Goal: Task Accomplishment & Management: Complete application form

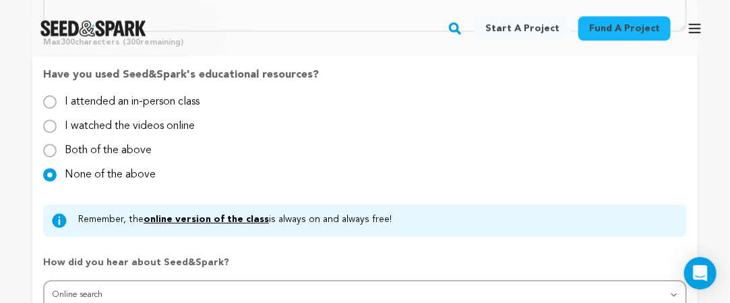
scroll to position [1483, 0]
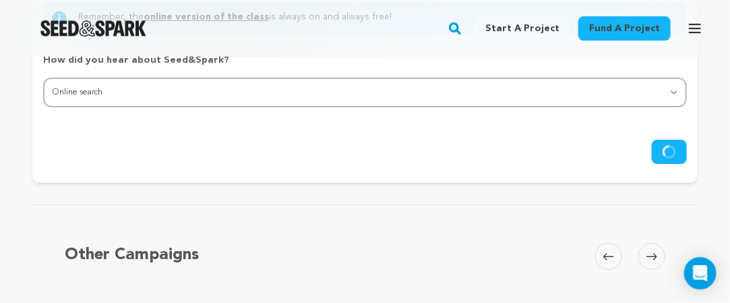
click at [675, 158] on circle "submit" at bounding box center [669, 151] width 11 height 11
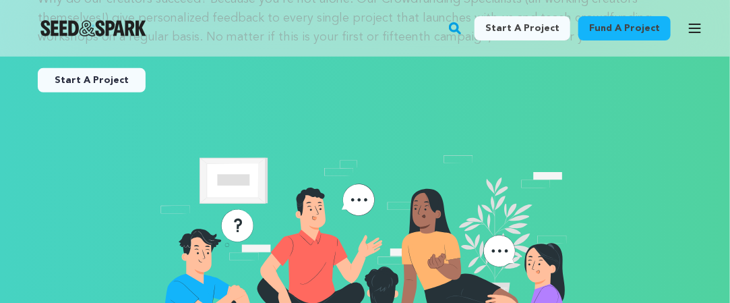
scroll to position [67, 0]
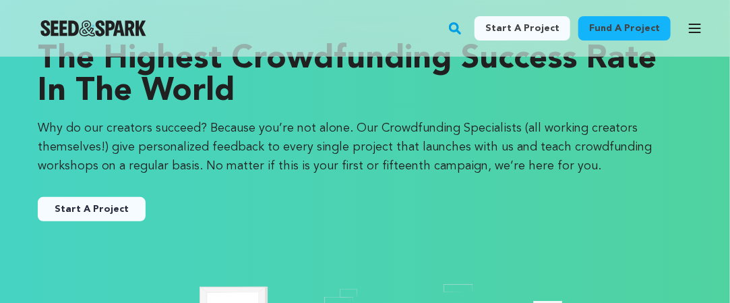
click at [531, 30] on link "Start a project" at bounding box center [523, 28] width 96 height 24
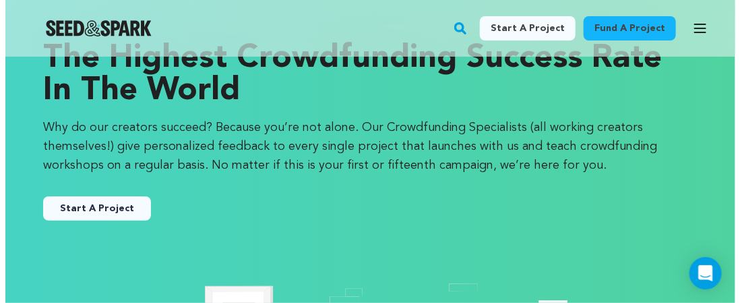
scroll to position [67, 0]
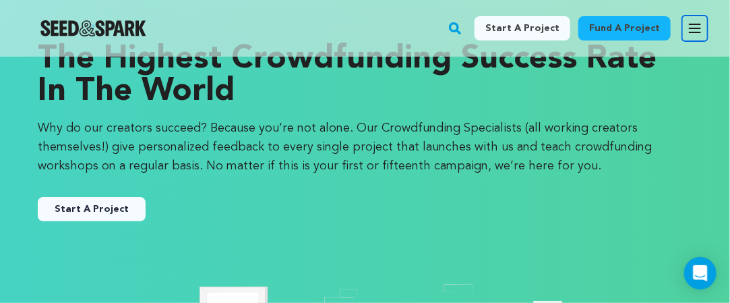
click at [692, 28] on icon "button" at bounding box center [695, 28] width 11 height 8
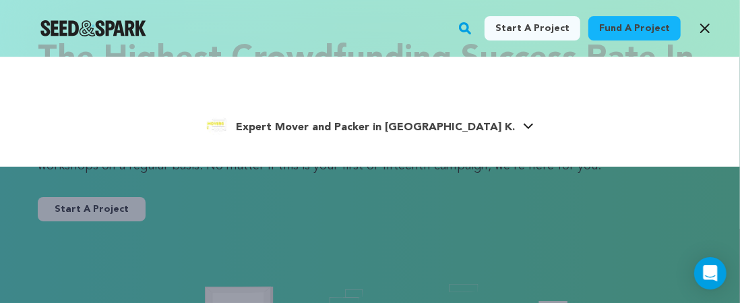
click at [380, 126] on span "Expert Mover and Packer in [GEOGRAPHIC_DATA] K." at bounding box center [375, 127] width 279 height 11
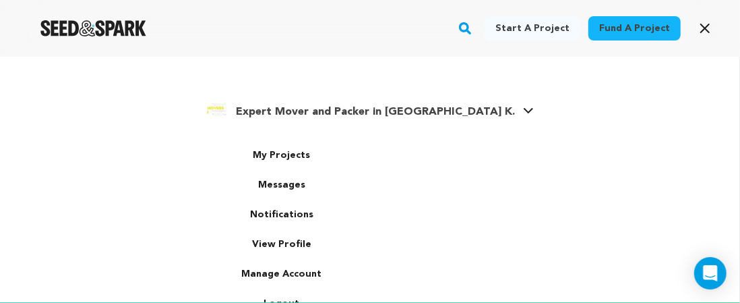
scroll to position [24, 0]
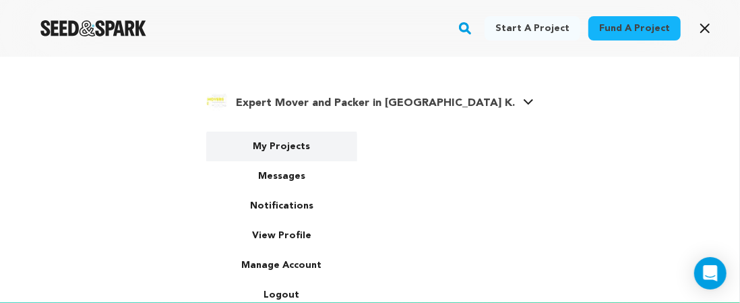
click at [306, 147] on link "My Projects" at bounding box center [281, 146] width 151 height 30
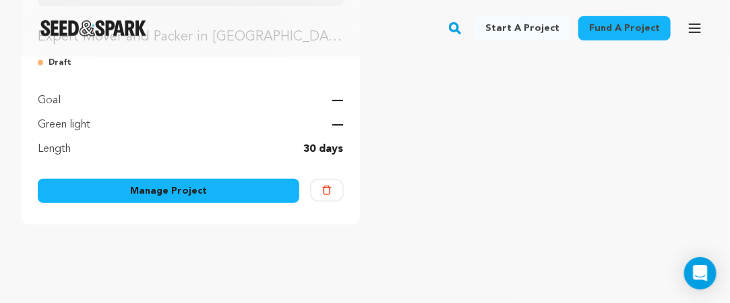
scroll to position [373, 0]
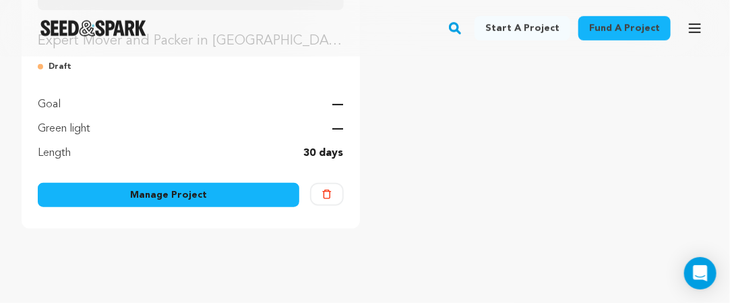
click at [216, 198] on link "Manage Project" at bounding box center [169, 195] width 262 height 24
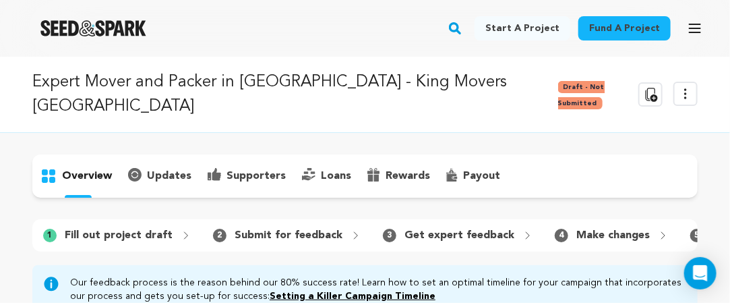
click at [158, 168] on p "updates" at bounding box center [169, 176] width 44 height 16
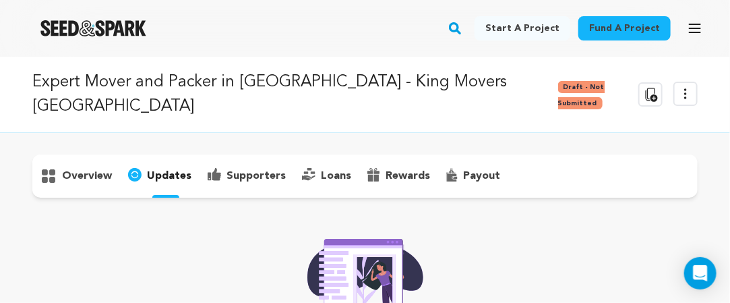
click at [250, 168] on p "supporters" at bounding box center [255, 176] width 59 height 16
click at [330, 168] on p "loans" at bounding box center [336, 176] width 30 height 16
click at [400, 168] on p "rewards" at bounding box center [408, 176] width 44 height 16
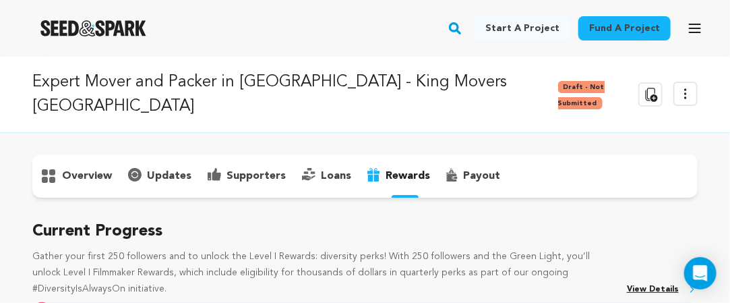
click at [464, 168] on p "payout" at bounding box center [481, 176] width 37 height 16
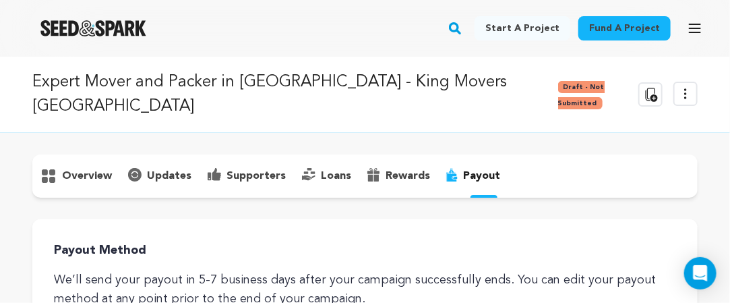
click at [177, 168] on p "updates" at bounding box center [169, 176] width 44 height 16
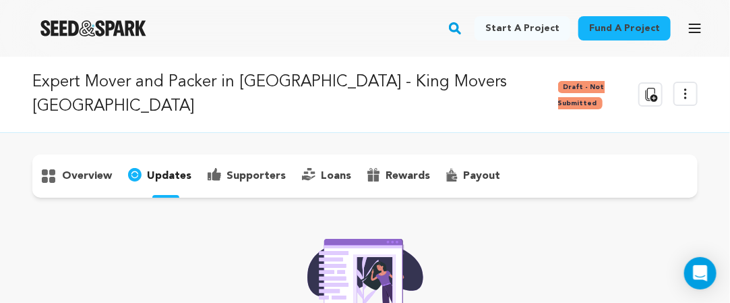
click at [82, 168] on p "overview" at bounding box center [87, 176] width 50 height 16
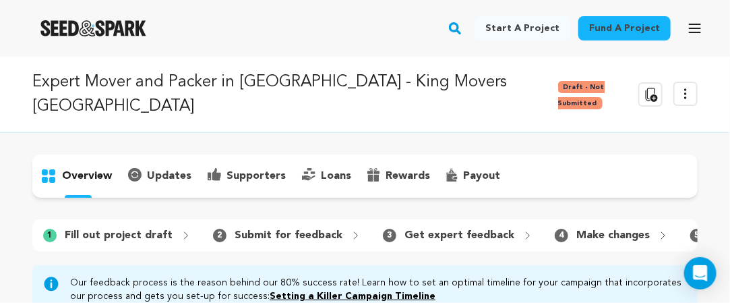
click at [691, 86] on icon at bounding box center [685, 94] width 16 height 16
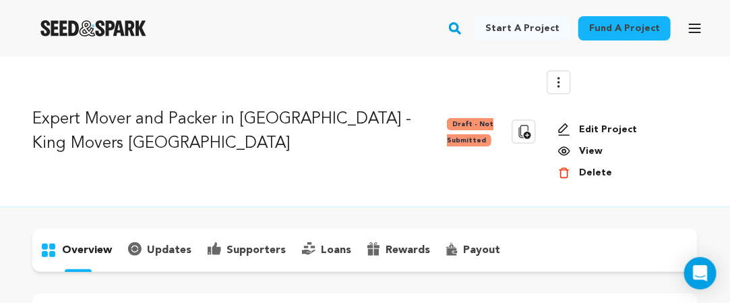
click at [559, 84] on icon at bounding box center [559, 82] width 16 height 16
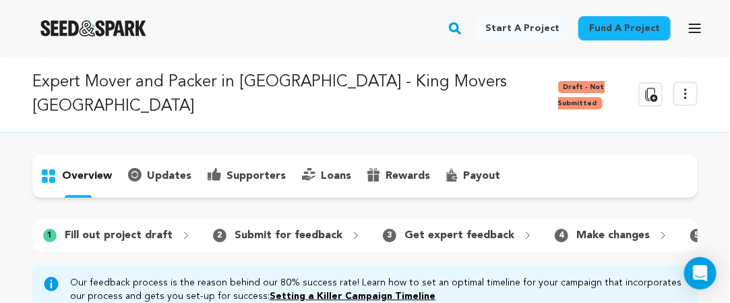
click at [685, 86] on icon at bounding box center [685, 94] width 16 height 16
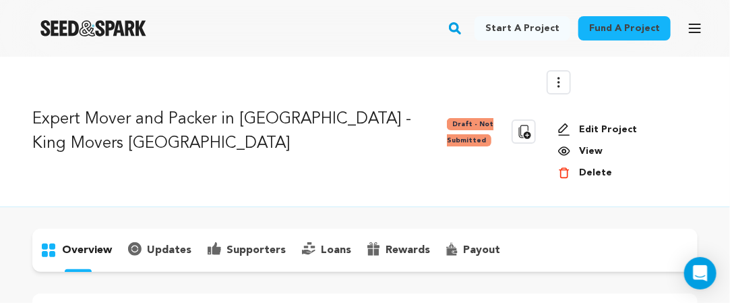
click at [447, 142] on span "Draft - Not Submitted" at bounding box center [470, 132] width 47 height 28
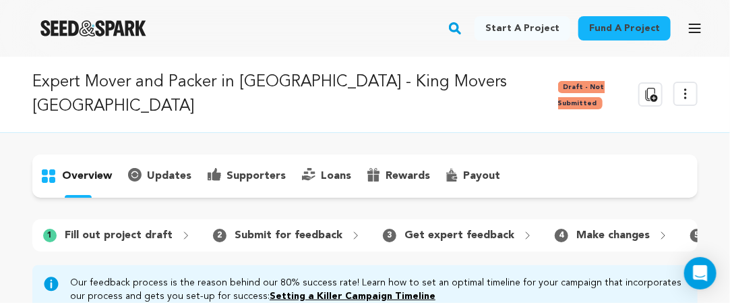
click at [683, 86] on icon at bounding box center [685, 94] width 16 height 16
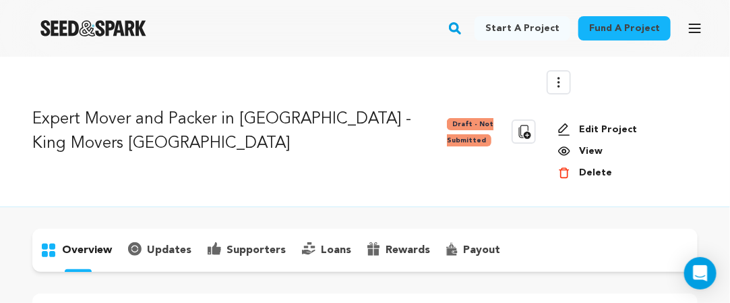
click at [247, 118] on p "Expert Mover and Packer in [GEOGRAPHIC_DATA] - King Movers [GEOGRAPHIC_DATA]" at bounding box center [235, 131] width 406 height 49
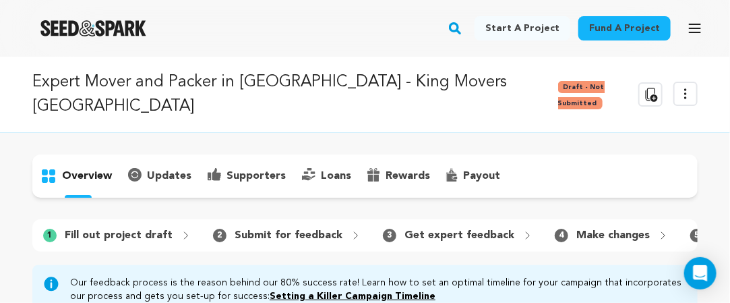
click at [329, 80] on p "Expert Mover and Packer in [GEOGRAPHIC_DATA] - King Movers [GEOGRAPHIC_DATA]" at bounding box center [291, 94] width 518 height 49
click at [685, 86] on icon at bounding box center [685, 94] width 16 height 16
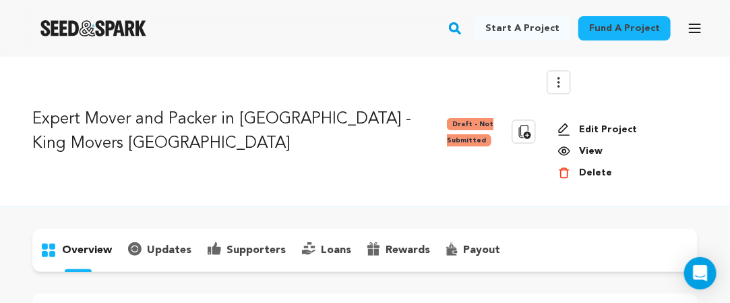
click at [588, 126] on link "Edit Project" at bounding box center [621, 129] width 129 height 13
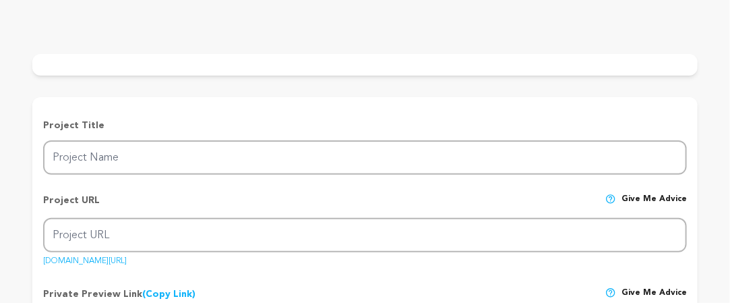
click at [185, 132] on p "Project Title" at bounding box center [365, 125] width 644 height 13
type input "Expert Mover and Packer in [GEOGRAPHIC_DATA] - King Movers [GEOGRAPHIC_DATA]"
type input "expert-mover-and-packer-in-dubai-king-movers-dubai"
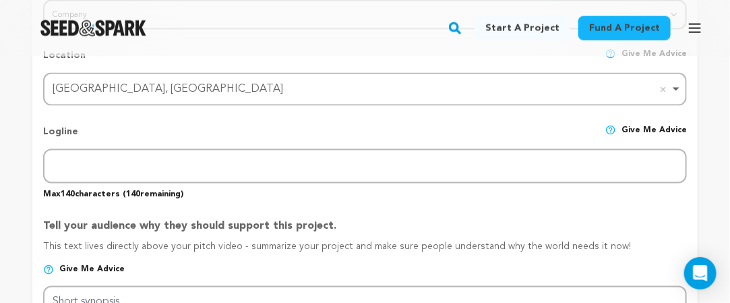
scroll to position [663, 0]
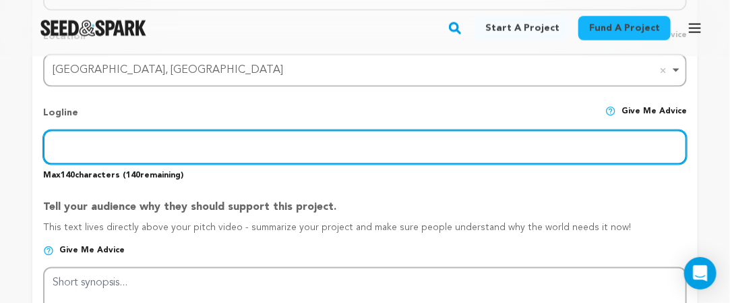
click at [316, 142] on input "text" at bounding box center [365, 147] width 644 height 34
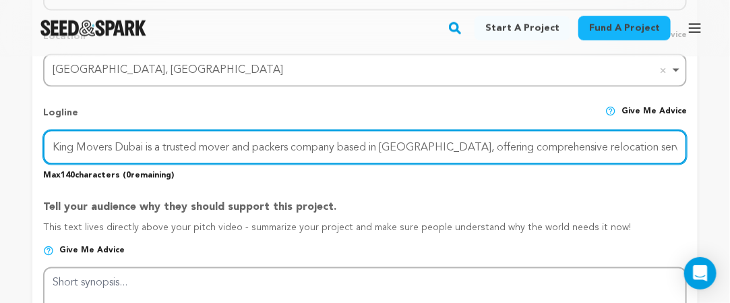
click at [397, 149] on input "King Movers Dubai is a trusted mover and packers company based in Bur Dubai, of…" at bounding box center [365, 147] width 644 height 34
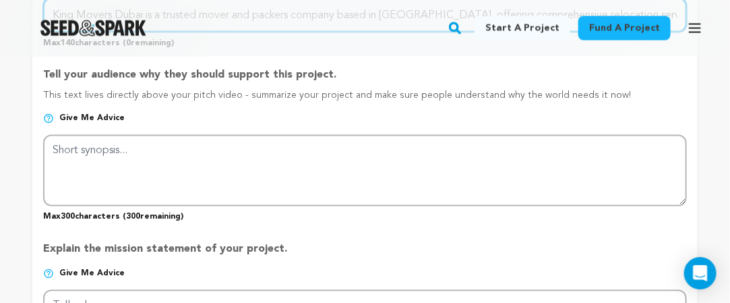
scroll to position [798, 0]
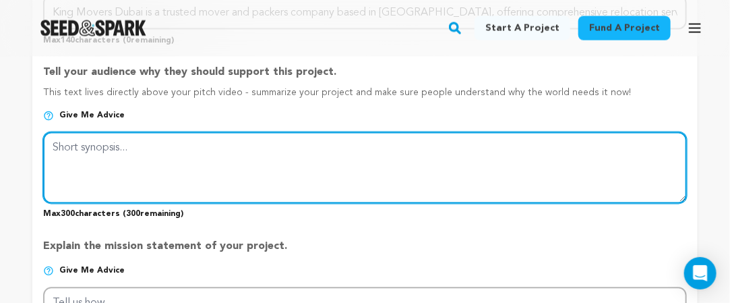
click at [286, 175] on textarea at bounding box center [365, 167] width 644 height 71
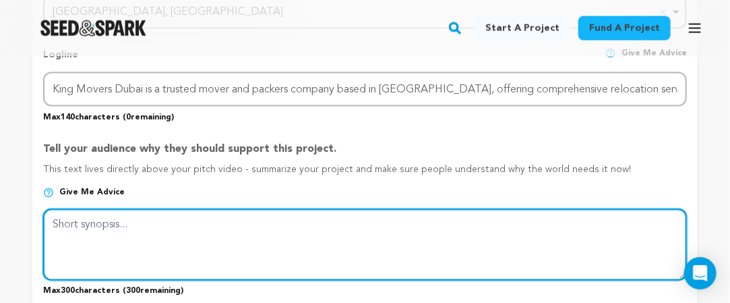
scroll to position [663, 0]
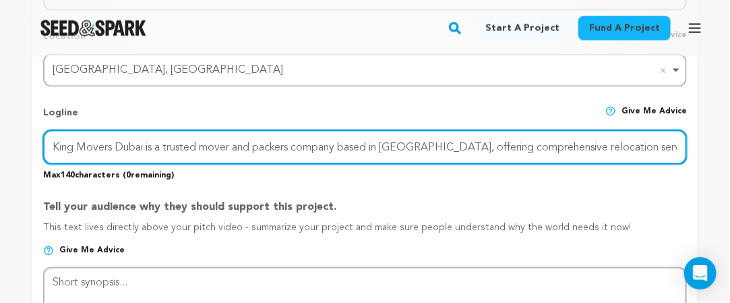
click at [553, 159] on input "King Movers Dubai is a trusted mover and packers company based in Bur Dubai, of…" at bounding box center [365, 147] width 644 height 34
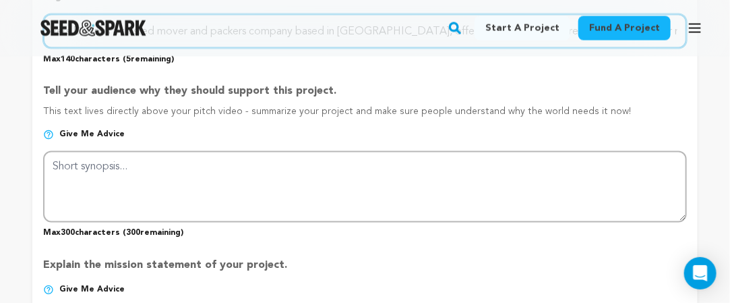
scroll to position [798, 0]
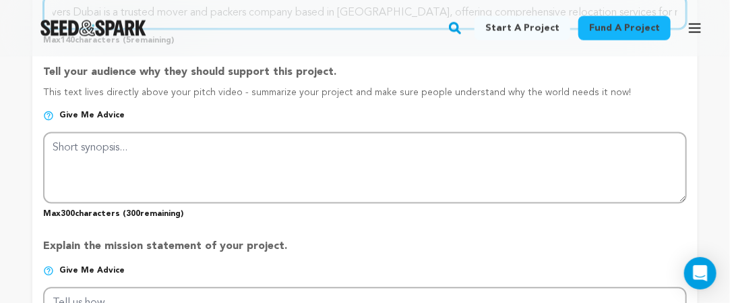
type input "King Movers Dubai is a trusted mover and packers company based in [GEOGRAPHIC_D…"
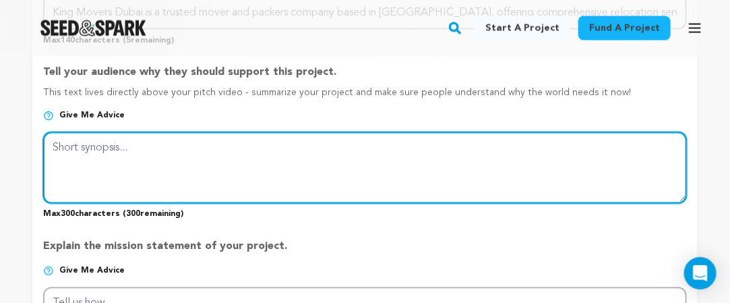
click at [268, 192] on textarea at bounding box center [365, 167] width 644 height 71
paste textarea "We specialize in villa moving, apartment moving, and office moving with expert …"
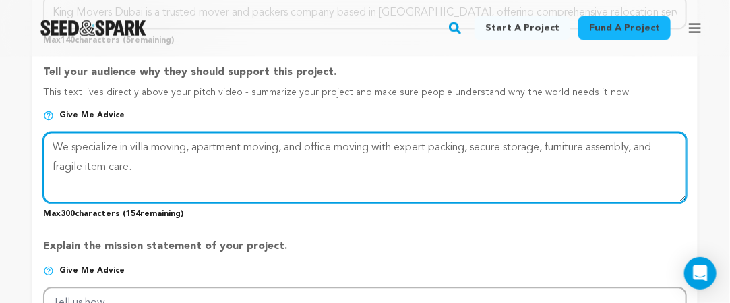
paste textarea "Serving Bur Dubai, Al Karama, Oud Metha, Al Mankhool, Al Satwa, Al Quoz, Deira,…"
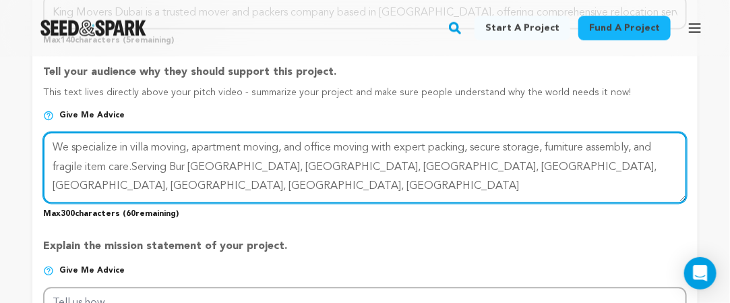
paste textarea ", Business Bay, Al Barsha, Jumeirah, Dubai Marina"
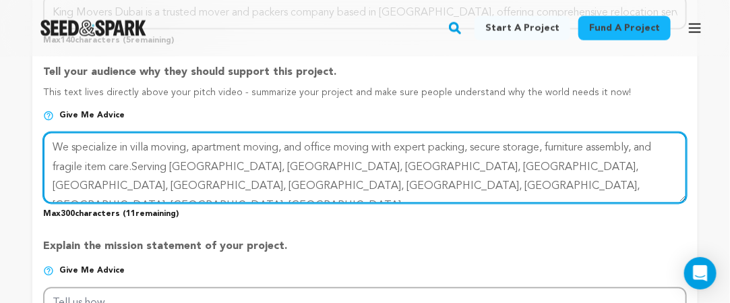
paste textarea ", JBR, JLT,"
click at [365, 195] on textarea at bounding box center [365, 167] width 644 height 71
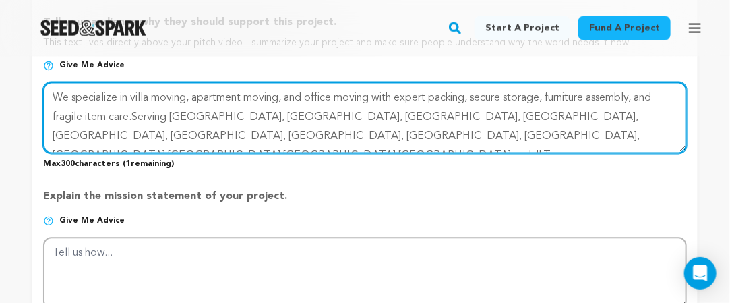
scroll to position [1000, 0]
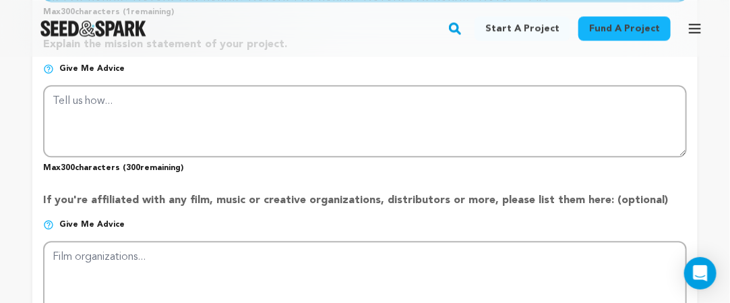
type textarea "We specialize in villa moving, apartment moving, and office moving with expert …"
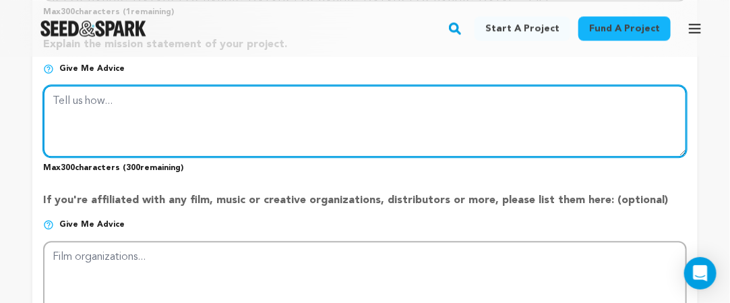
click at [330, 134] on textarea at bounding box center [365, 120] width 644 height 71
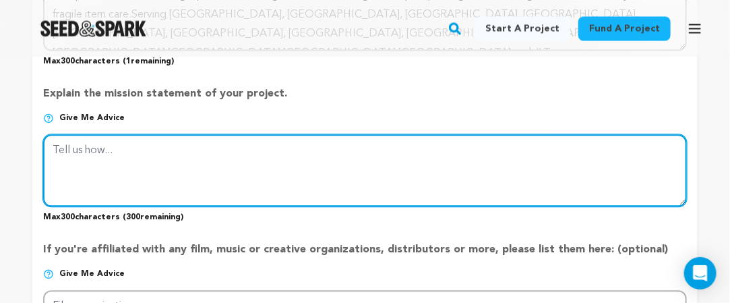
scroll to position [933, 0]
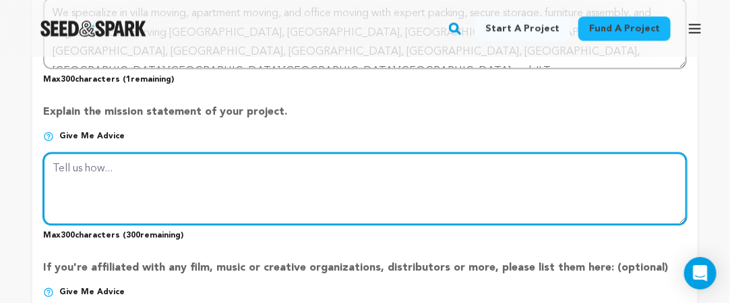
click at [148, 214] on textarea at bounding box center [365, 187] width 644 height 71
paste textarea "Trust King Movers Dubai to handle your move with care and professionalism."
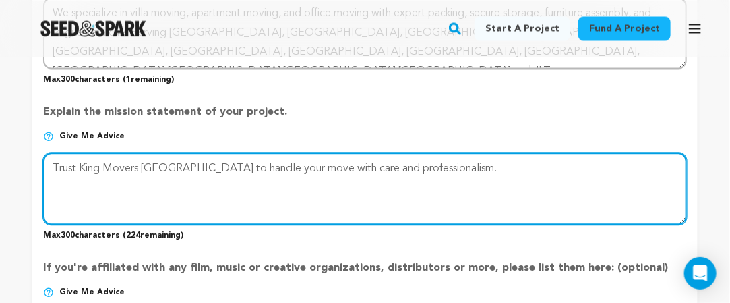
click at [54, 172] on textarea at bounding box center [365, 187] width 644 height 71
paste textarea "we ensure smooth and stress-free relocations."
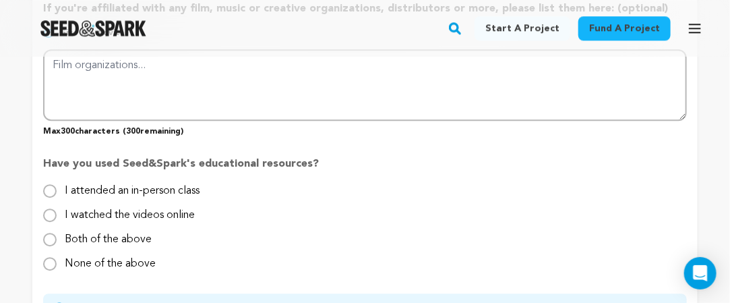
scroll to position [1337, 0]
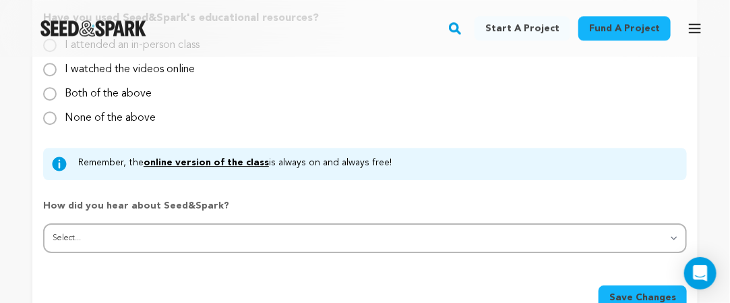
type textarea "we ensure smooth and stress-free relocations. Trust King Movers Dubai to handle…"
click at [49, 123] on input "None of the above" at bounding box center [49, 117] width 13 height 13
radio input "true"
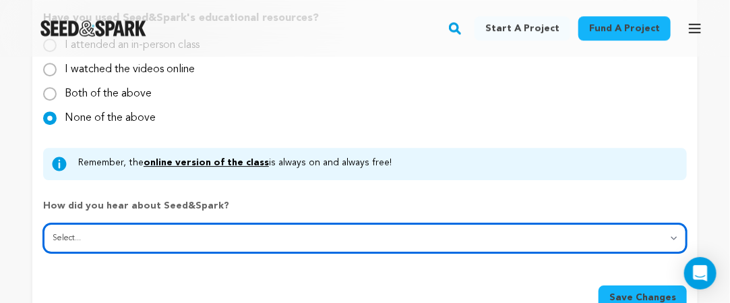
click at [304, 246] on select "Select... From a friend Social media Film festival or film organization Took an…" at bounding box center [365, 238] width 644 height 30
select select "7"
click at [43, 229] on select "Select... From a friend Social media Film festival or film organization Took an…" at bounding box center [365, 238] width 644 height 30
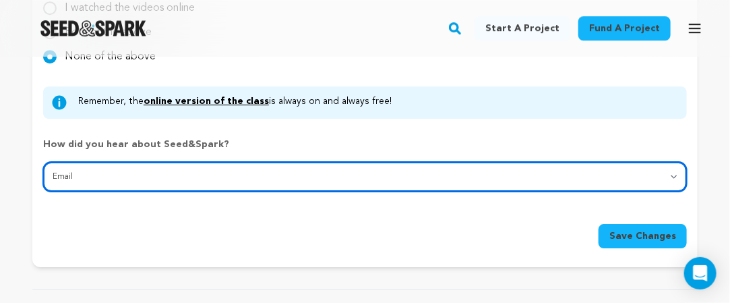
scroll to position [1472, 0]
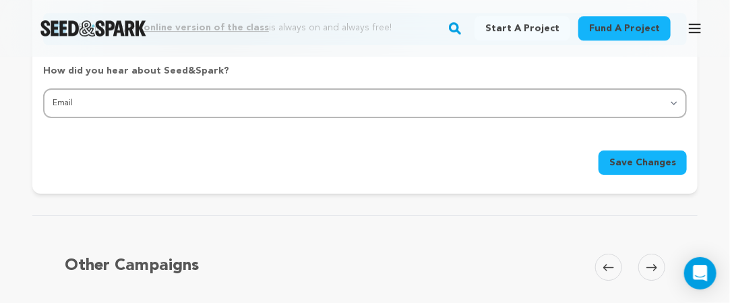
click at [650, 162] on span "Save Changes" at bounding box center [642, 162] width 67 height 13
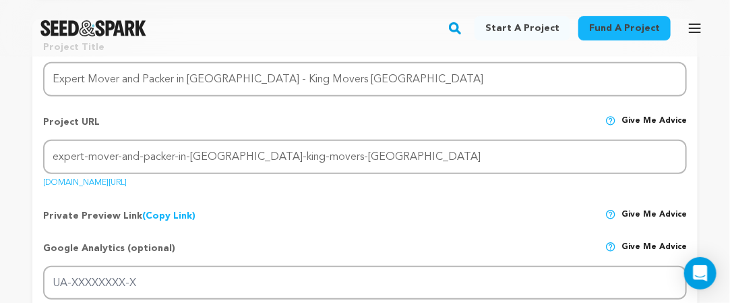
scroll to position [0, 0]
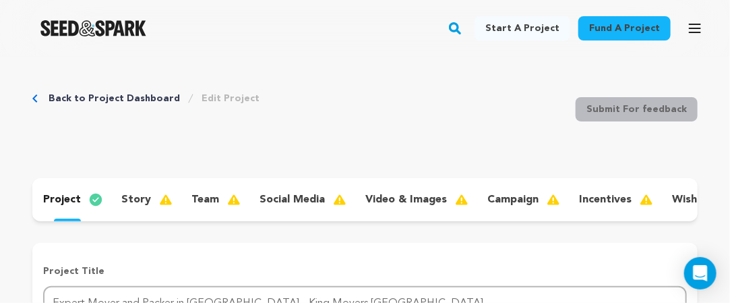
click at [130, 197] on p "story" at bounding box center [136, 199] width 30 height 16
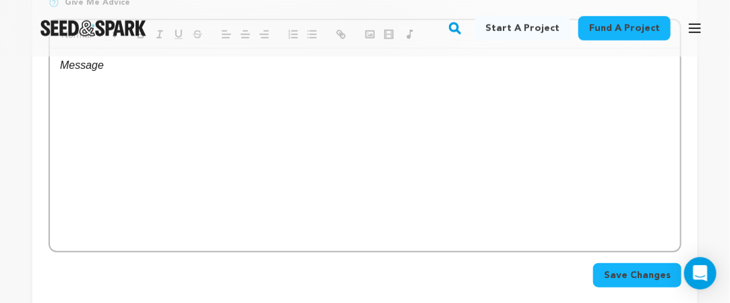
scroll to position [270, 0]
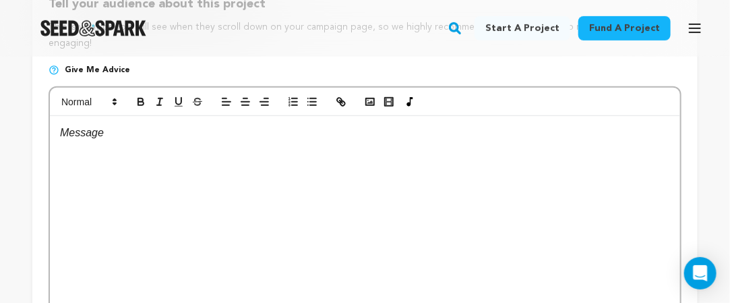
click at [301, 223] on div at bounding box center [365, 217] width 630 height 202
click at [275, 193] on div at bounding box center [365, 217] width 630 height 202
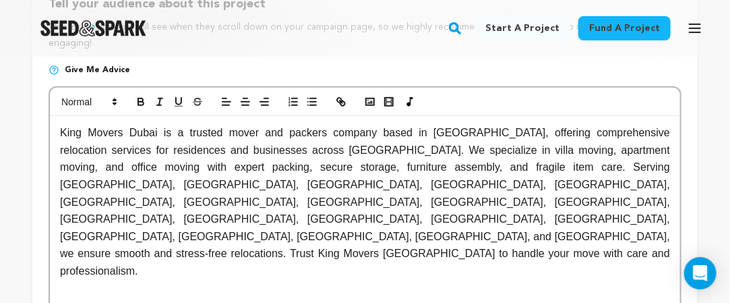
scroll to position [0, 0]
drag, startPoint x: 151, startPoint y: 140, endPoint x: 59, endPoint y: 148, distance: 92.0
click at [59, 148] on div "King Movers Dubai is a trusted mover and packers company based in Bur Dubai, of…" at bounding box center [365, 217] width 630 height 202
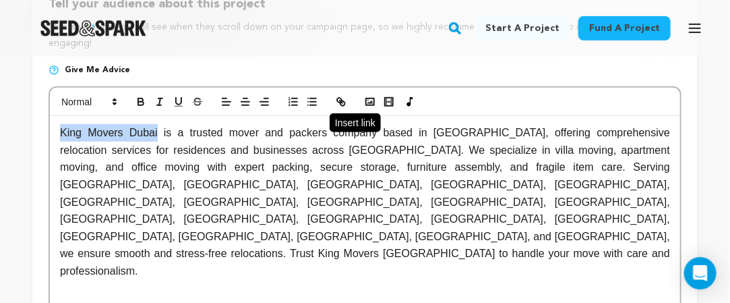
click at [343, 108] on icon "button" at bounding box center [341, 102] width 12 height 12
drag, startPoint x: 338, startPoint y: 113, endPoint x: 435, endPoint y: 81, distance: 102.1
click at [338, 108] on icon "button" at bounding box center [341, 102] width 12 height 12
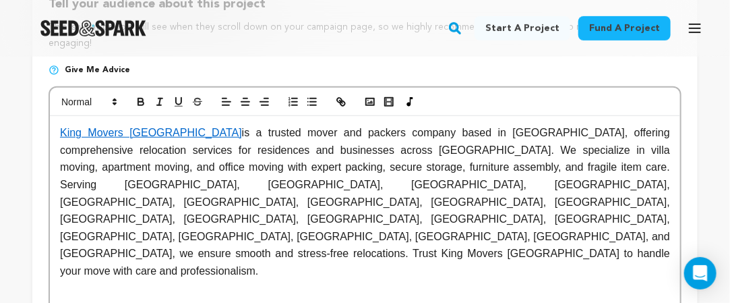
click at [451, 280] on p at bounding box center [365, 289] width 610 height 18
click at [464, 272] on div "King Movers Dubai is a trusted mover and packers company based in Bur Dubai, of…" at bounding box center [365, 217] width 630 height 202
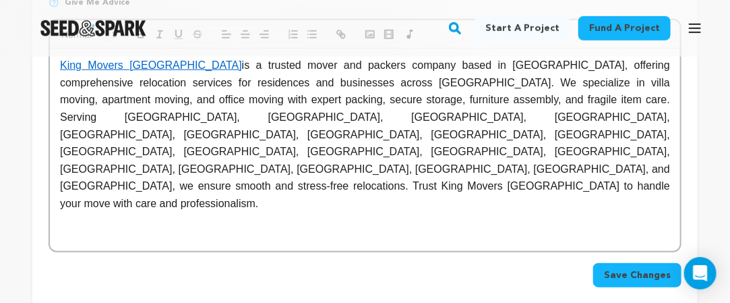
scroll to position [472, 0]
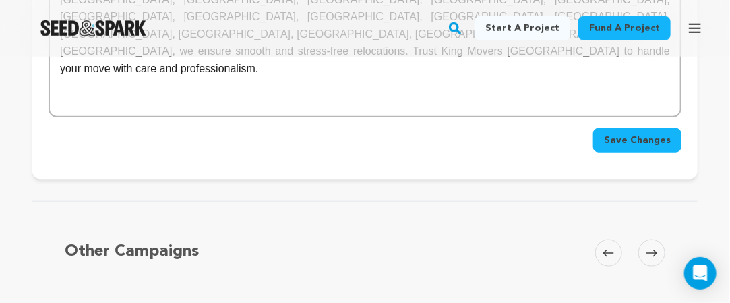
click at [636, 145] on span "Save Changes" at bounding box center [637, 139] width 67 height 13
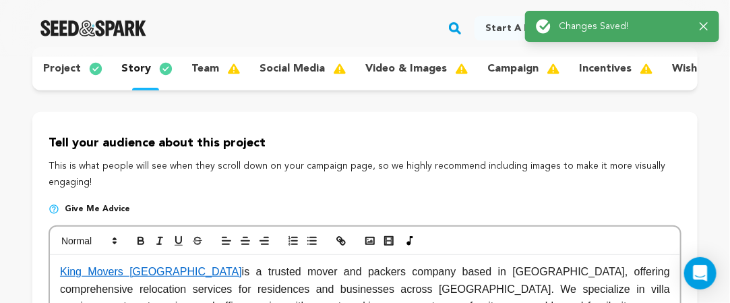
scroll to position [135, 0]
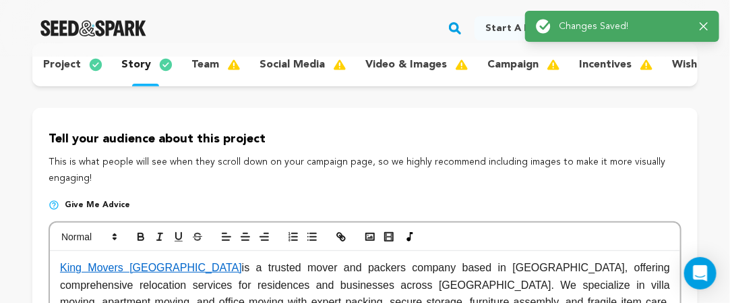
click at [282, 60] on p "social media" at bounding box center [292, 65] width 65 height 16
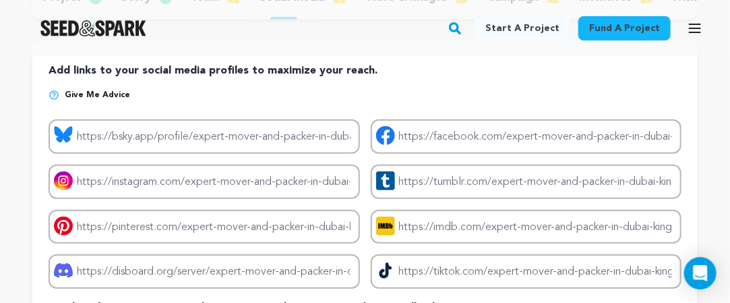
scroll to position [135, 0]
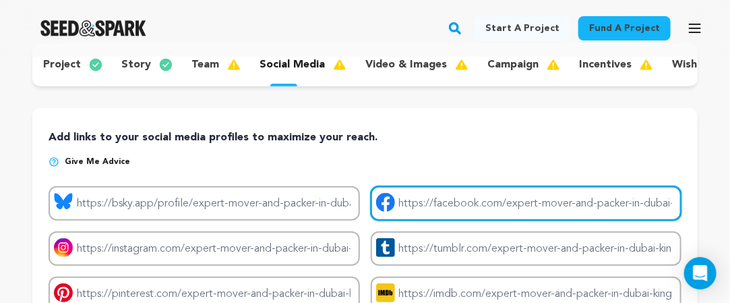
click at [511, 210] on input "Project facebook link" at bounding box center [526, 203] width 311 height 34
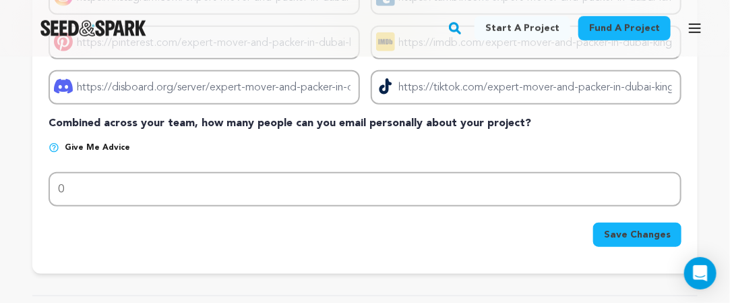
scroll to position [404, 0]
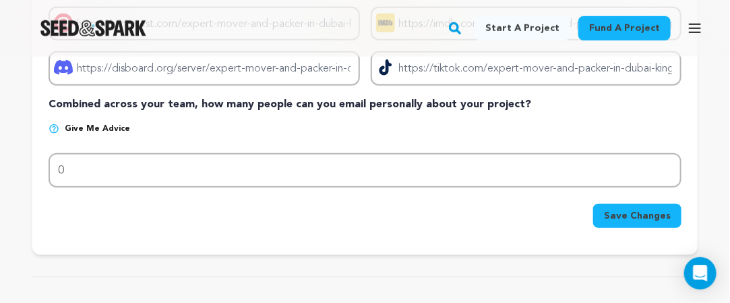
click at [645, 222] on span "Save Changes" at bounding box center [637, 215] width 67 height 13
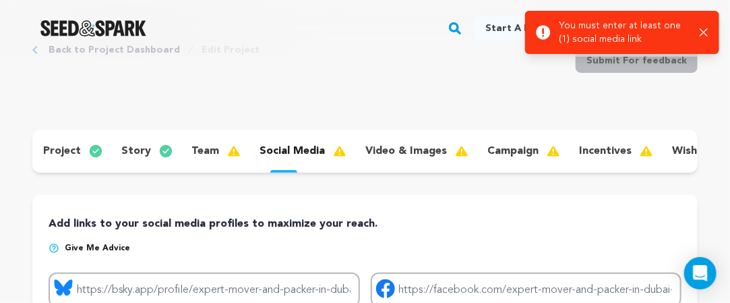
scroll to position [67, 0]
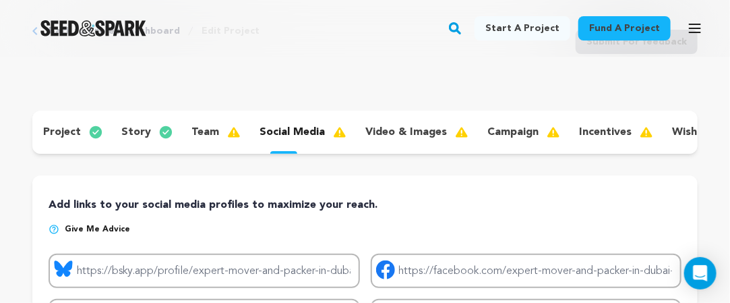
click at [402, 130] on p "video & images" at bounding box center [406, 132] width 82 height 16
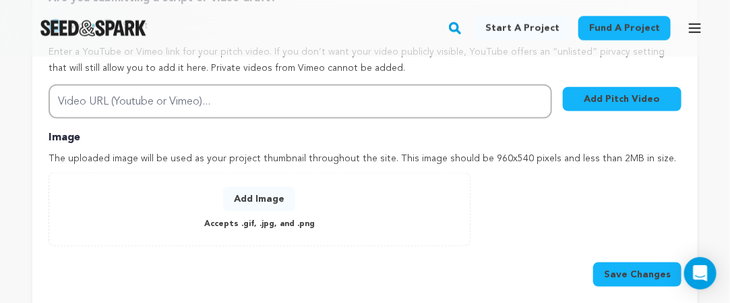
scroll to position [607, 0]
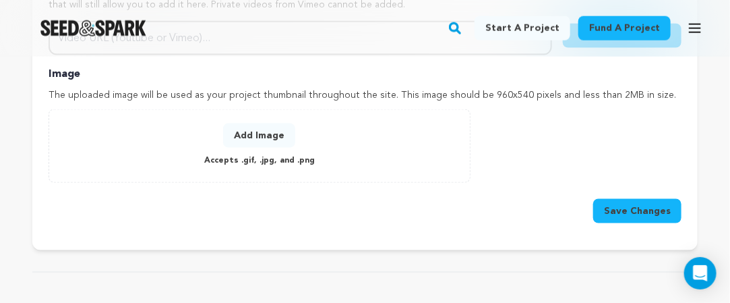
click at [264, 135] on button "Add Image" at bounding box center [259, 135] width 72 height 24
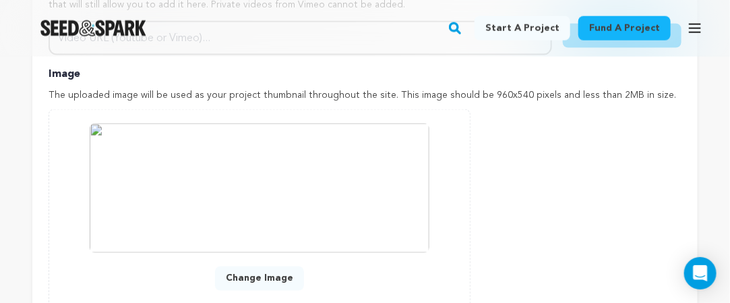
scroll to position [741, 0]
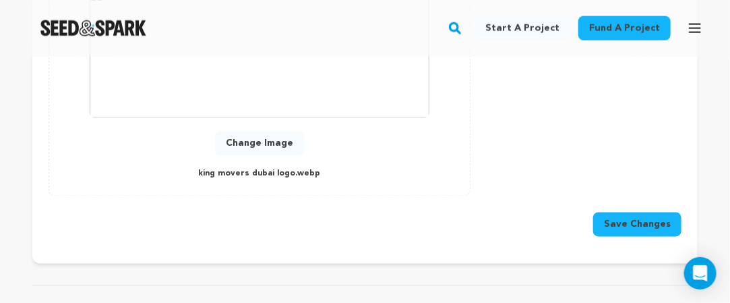
click at [640, 218] on button "Save Changes" at bounding box center [637, 224] width 88 height 24
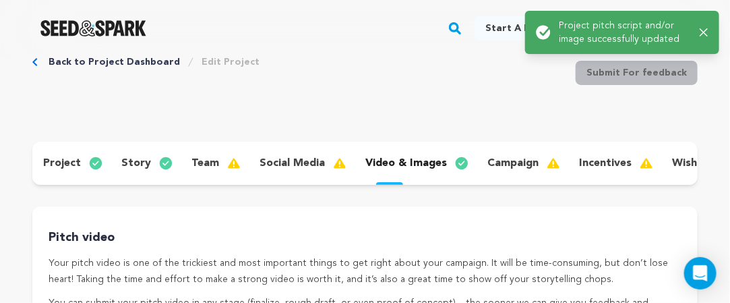
scroll to position [0, 0]
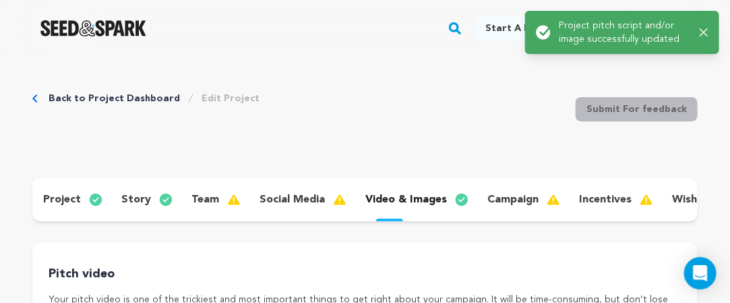
click at [696, 218] on div "project story team social media video & images campaign incentives wishlist acc…" at bounding box center [364, 199] width 665 height 43
click at [693, 220] on div "project story team social media video & images campaign incentives wishlist acc…" at bounding box center [364, 199] width 665 height 43
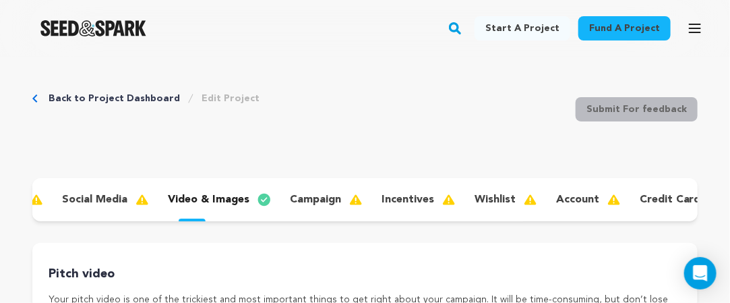
scroll to position [0, 219]
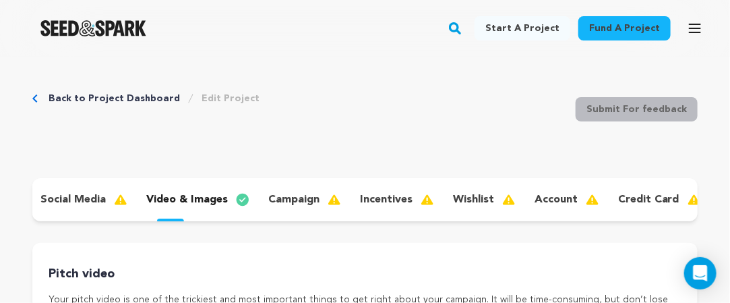
click at [555, 199] on p "account" at bounding box center [556, 199] width 43 height 16
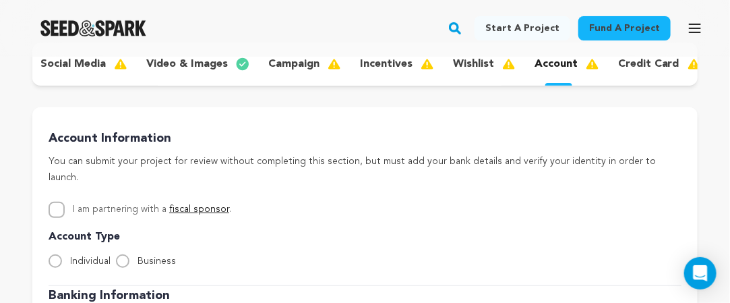
scroll to position [202, 0]
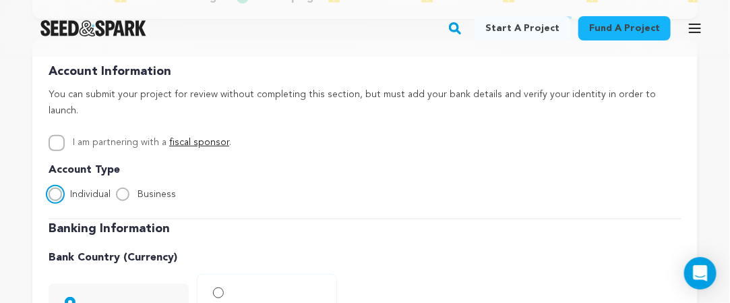
click at [54, 192] on input "Individual" at bounding box center [55, 193] width 13 height 13
radio input "true"
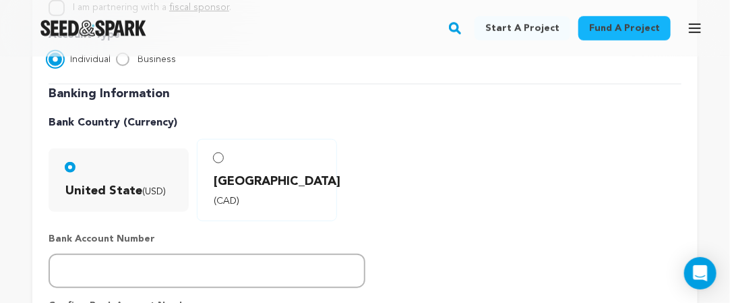
scroll to position [539, 0]
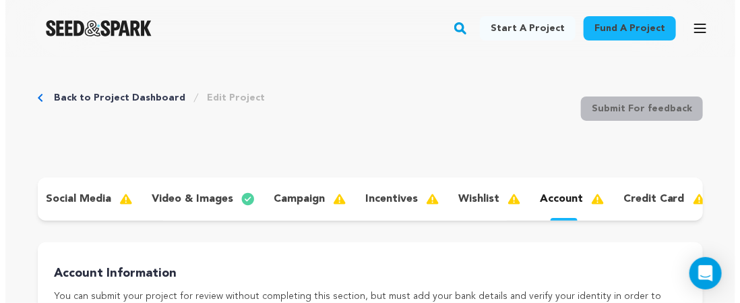
scroll to position [0, 0]
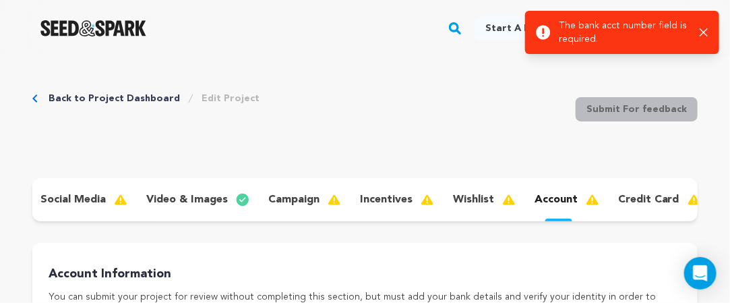
click at [705, 32] on icon "button" at bounding box center [704, 32] width 9 height 9
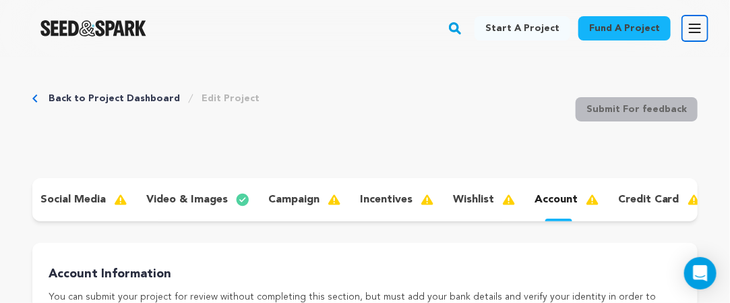
click at [697, 30] on icon "button" at bounding box center [695, 28] width 16 height 16
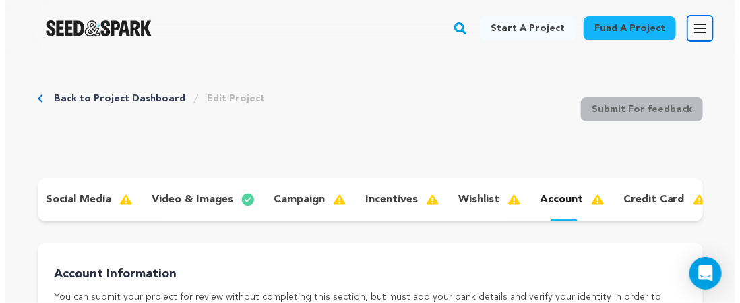
scroll to position [0, 209]
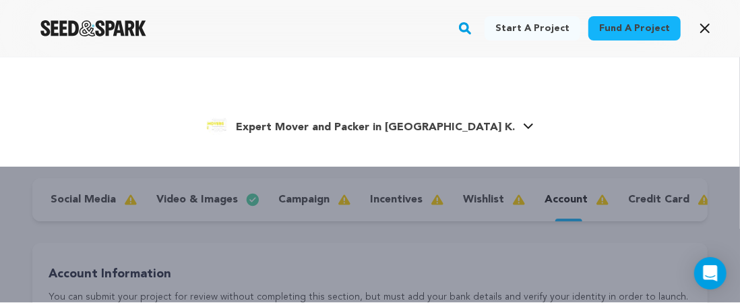
click at [373, 124] on span "Expert Mover and Packer in [GEOGRAPHIC_DATA] K." at bounding box center [375, 127] width 279 height 11
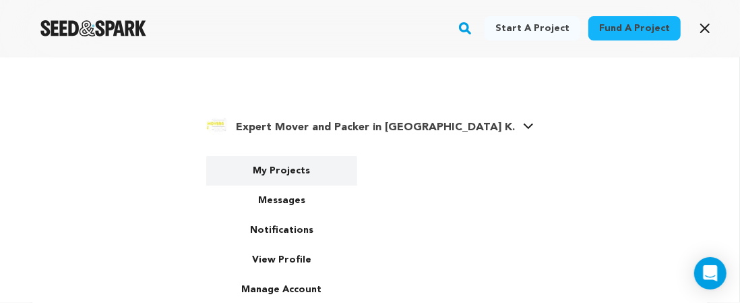
click at [321, 167] on link "My Projects" at bounding box center [281, 171] width 151 height 30
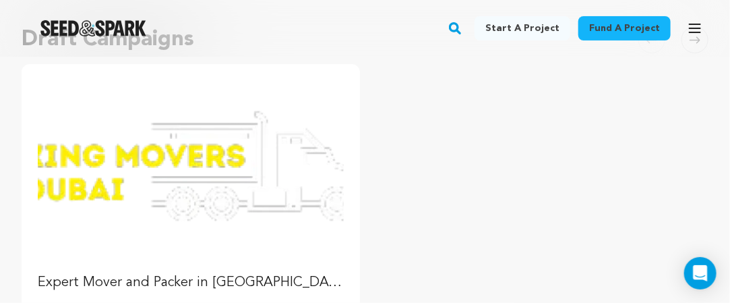
scroll to position [202, 0]
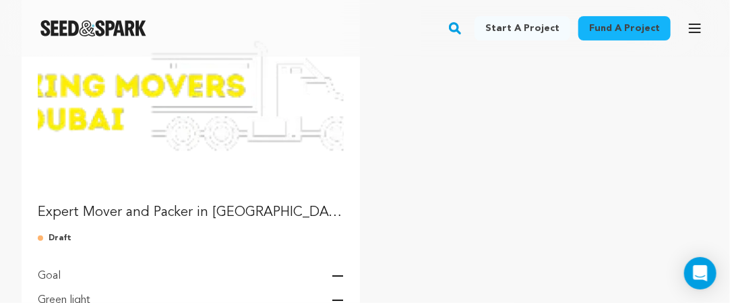
click at [176, 210] on p "Expert Mover and Packer in [GEOGRAPHIC_DATA] - King Movers [GEOGRAPHIC_DATA]" at bounding box center [191, 212] width 306 height 19
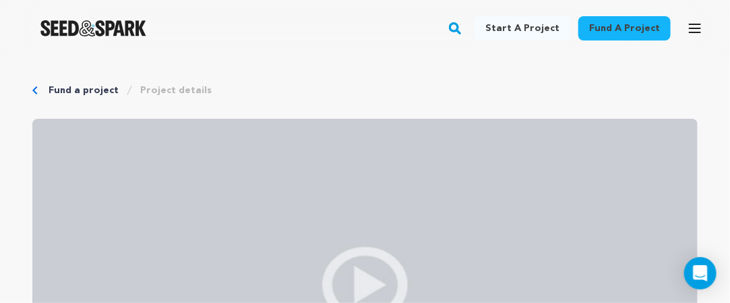
click at [340, 49] on div "Fund a project Start a project Search" at bounding box center [365, 28] width 730 height 57
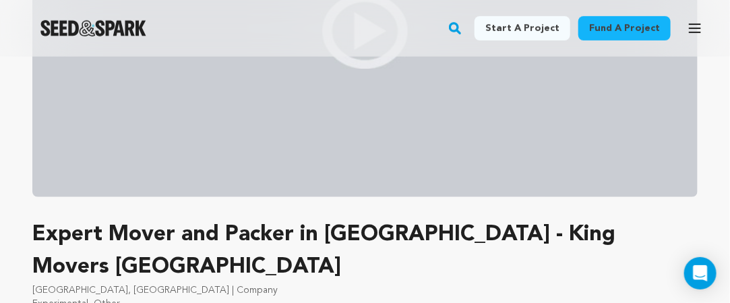
scroll to position [337, 0]
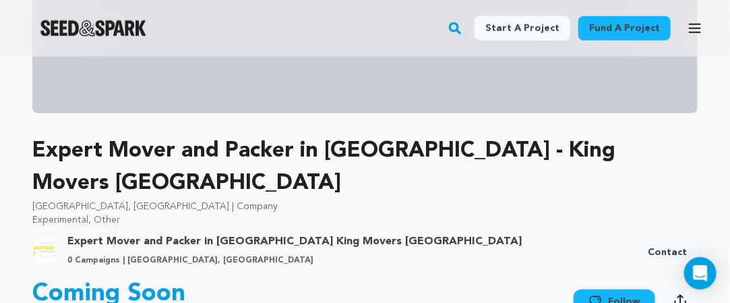
click at [235, 151] on p "Expert Mover and Packer in [GEOGRAPHIC_DATA] - King Movers [GEOGRAPHIC_DATA]" at bounding box center [364, 167] width 665 height 65
click at [173, 200] on p "[GEOGRAPHIC_DATA], [GEOGRAPHIC_DATA] | Company" at bounding box center [364, 206] width 665 height 13
click at [106, 213] on p "Experimental, Other" at bounding box center [364, 219] width 665 height 13
click at [142, 233] on link "Expert Mover and Packer in [GEOGRAPHIC_DATA] King Movers [GEOGRAPHIC_DATA]" at bounding box center [294, 241] width 454 height 16
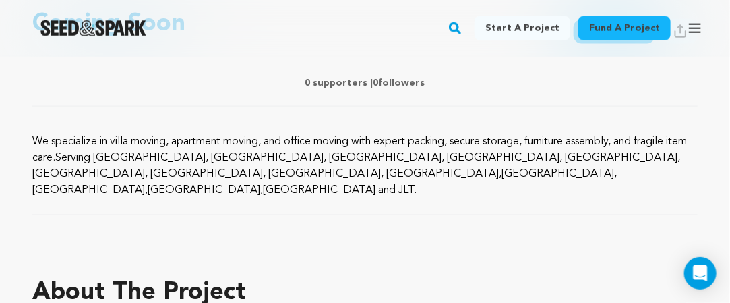
scroll to position [663, 0]
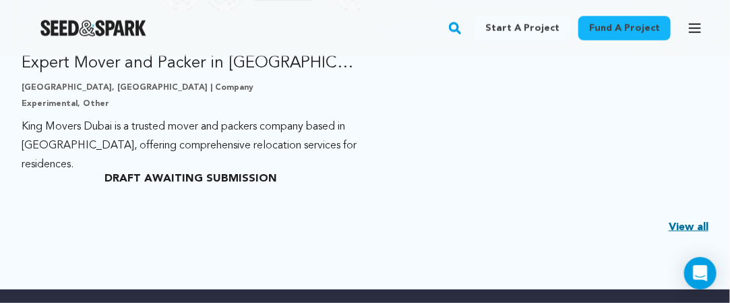
scroll to position [607, 0]
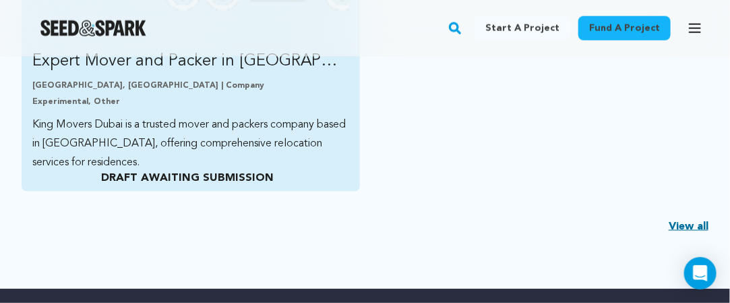
click at [247, 170] on p "DRAFT AWAITING SUBMISSION" at bounding box center [187, 178] width 310 height 16
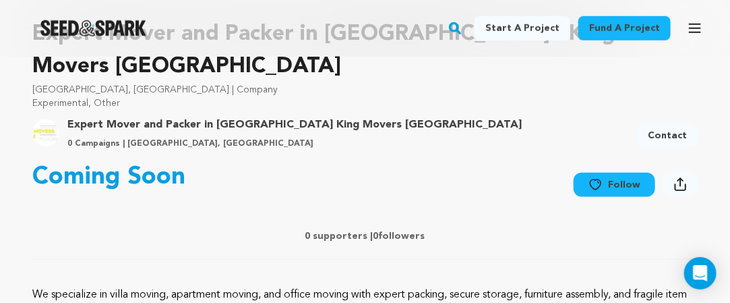
scroll to position [472, 0]
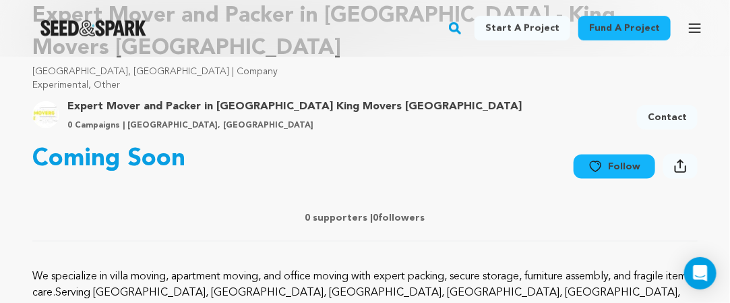
click at [629, 154] on button "Follow" at bounding box center [615, 166] width 82 height 24
click at [623, 154] on div "Follow Following" at bounding box center [615, 169] width 82 height 30
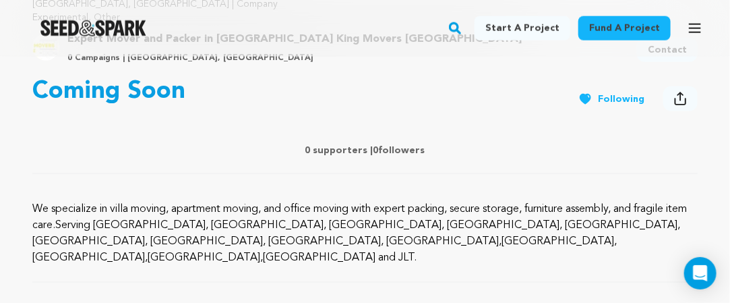
scroll to position [404, 0]
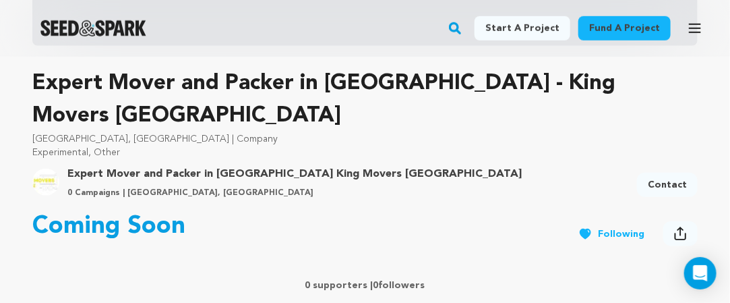
click at [195, 166] on link "Expert Mover and Packer in [GEOGRAPHIC_DATA] King Movers [GEOGRAPHIC_DATA]" at bounding box center [294, 174] width 454 height 16
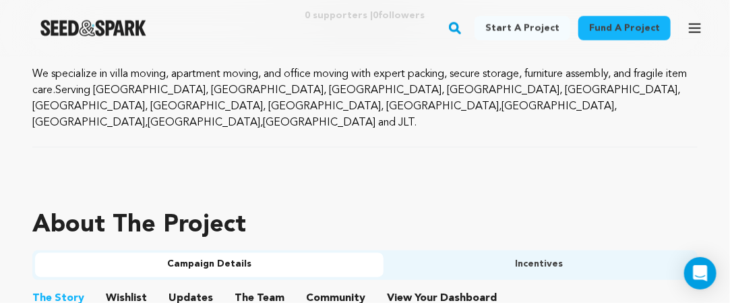
scroll to position [944, 0]
